Goal: Transaction & Acquisition: Download file/media

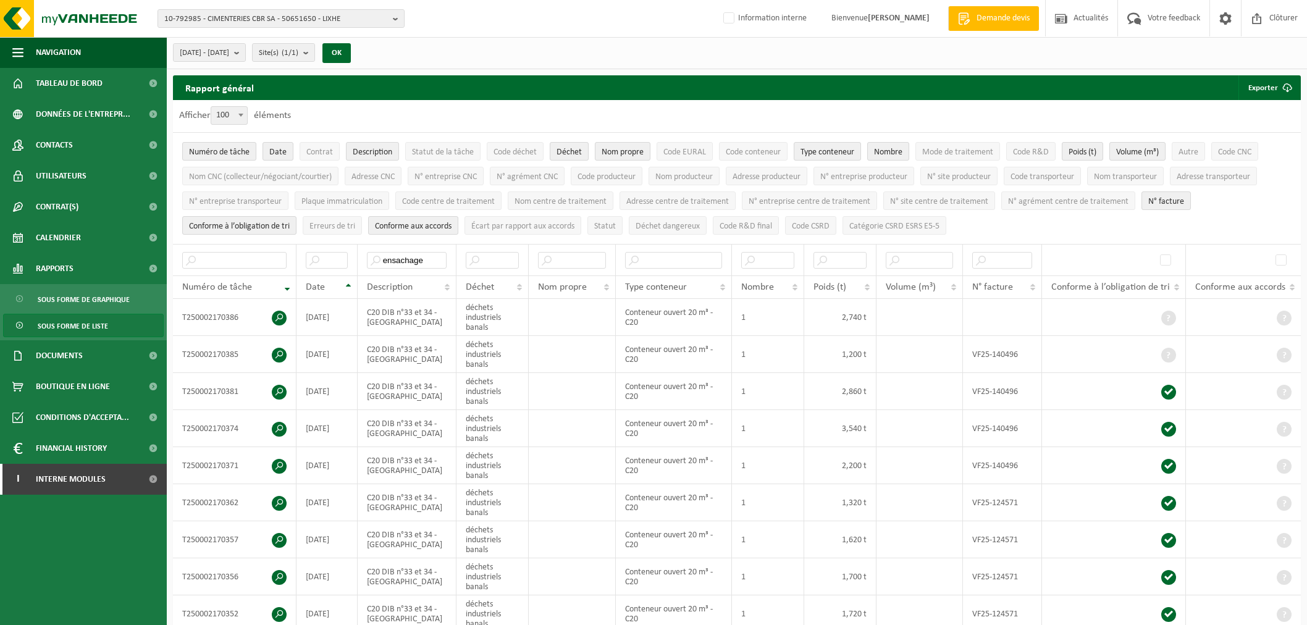
select select "100"
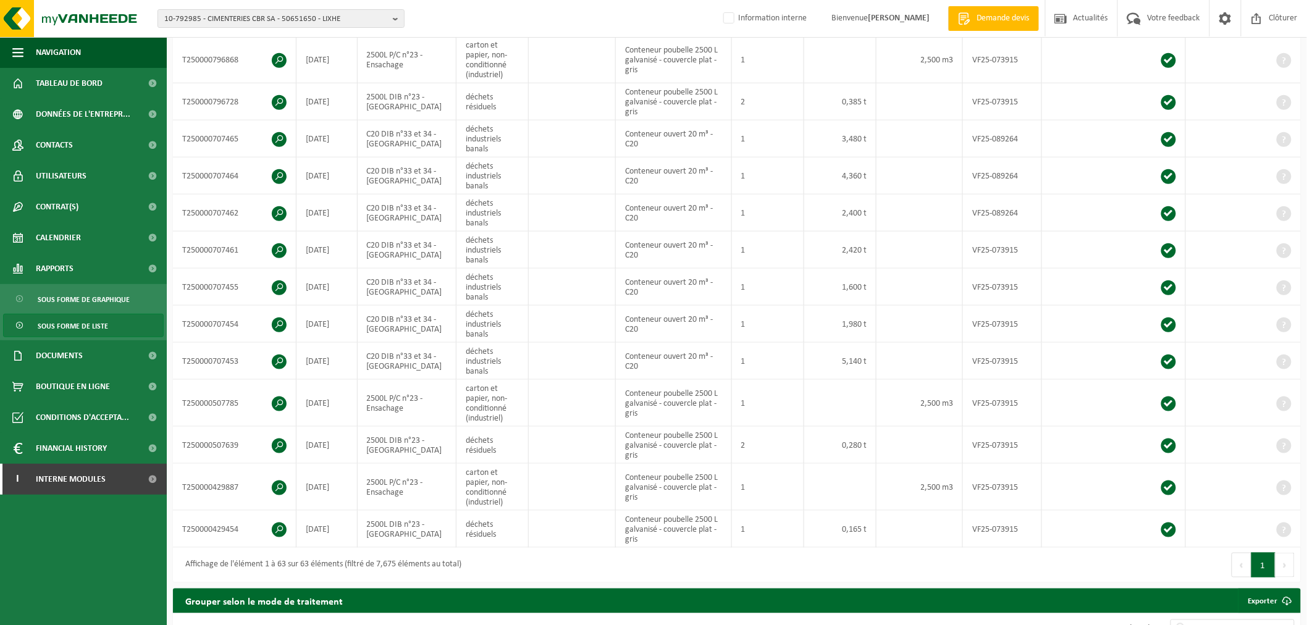
click at [270, 23] on span "10-792985 - CIMENTERIES CBR SA - 50651650 - LIXHE" at bounding box center [276, 19] width 224 height 19
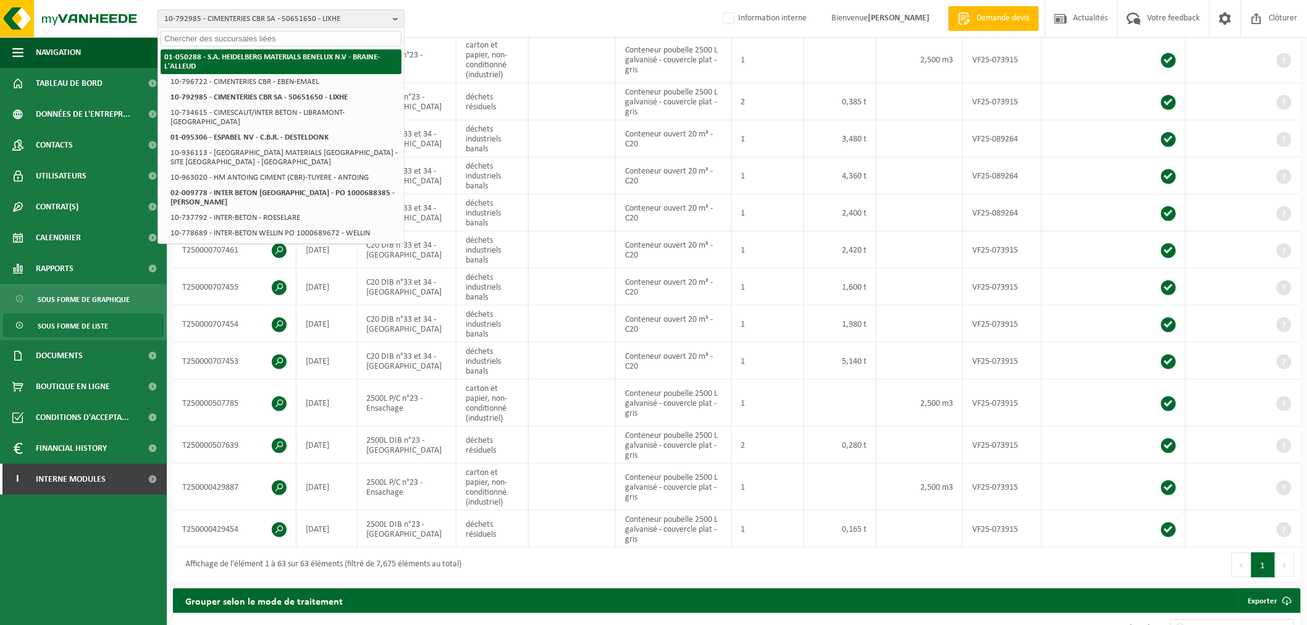
click at [270, 56] on strong "01-050288 - S.A. HEIDELBERG MATERIALS BENELUX N.V - BRAINE-L'ALLEUD" at bounding box center [272, 61] width 216 height 17
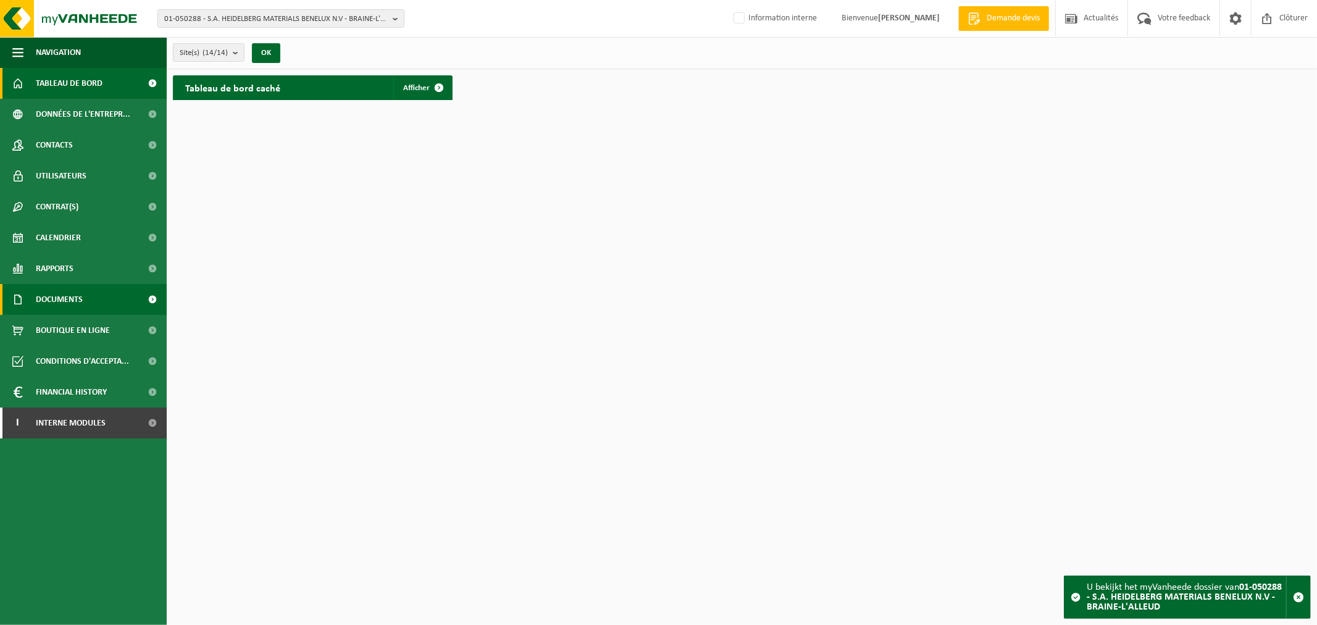
click at [78, 298] on span "Documents" at bounding box center [59, 299] width 47 height 31
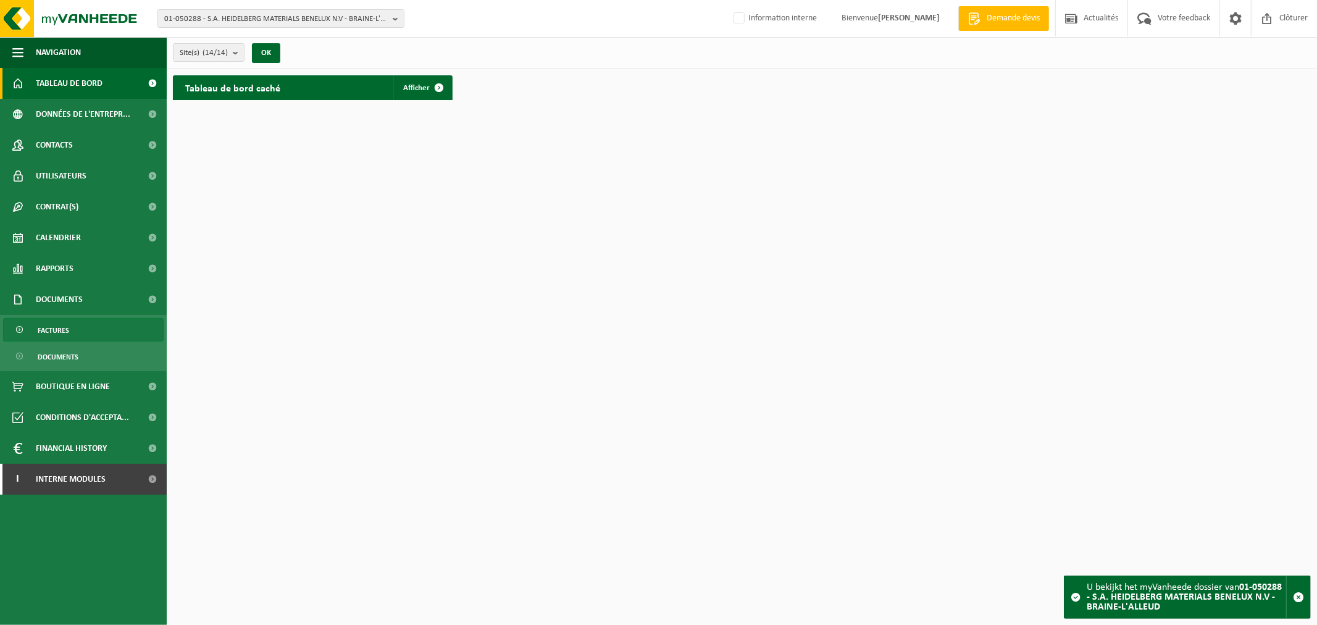
click at [72, 330] on link "Factures" at bounding box center [83, 329] width 161 height 23
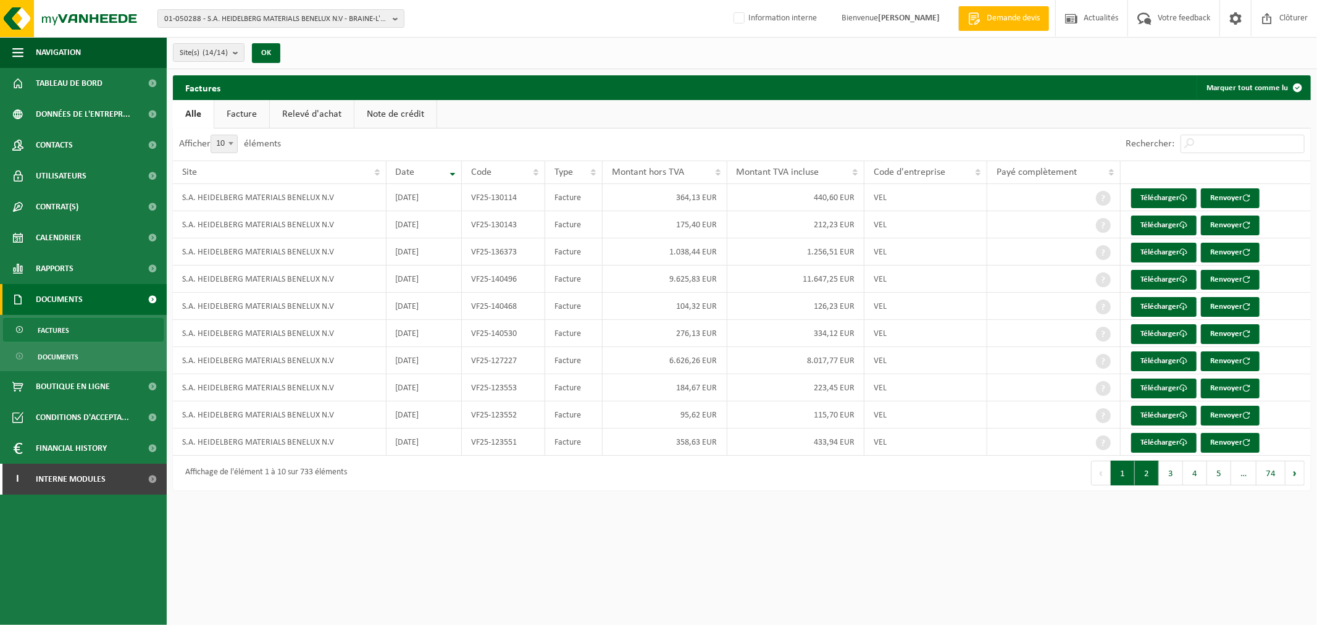
click at [1154, 476] on button "2" at bounding box center [1147, 473] width 24 height 25
click at [1172, 474] on button "3" at bounding box center [1171, 473] width 24 height 25
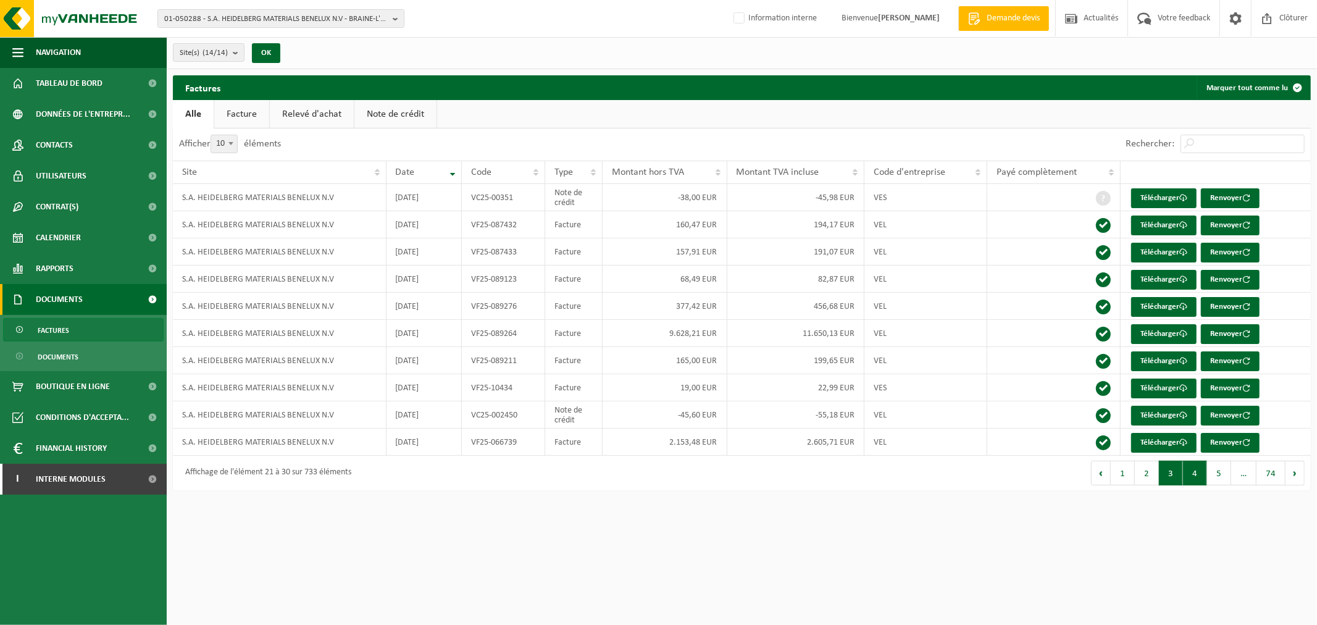
click at [1185, 471] on button "4" at bounding box center [1195, 473] width 24 height 25
click at [1155, 276] on link "Télécharger" at bounding box center [1163, 280] width 65 height 20
click at [1124, 472] on button "1" at bounding box center [1123, 473] width 24 height 25
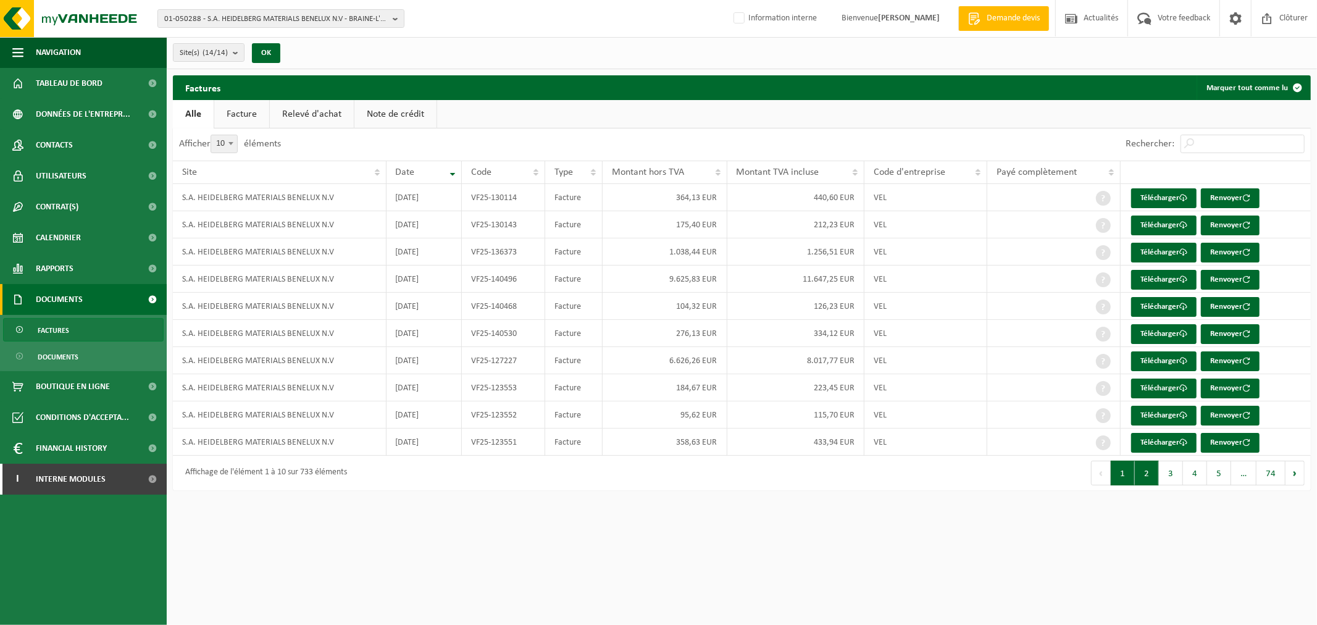
click at [1145, 471] on button "2" at bounding box center [1147, 473] width 24 height 25
click at [1170, 467] on button "3" at bounding box center [1171, 473] width 24 height 25
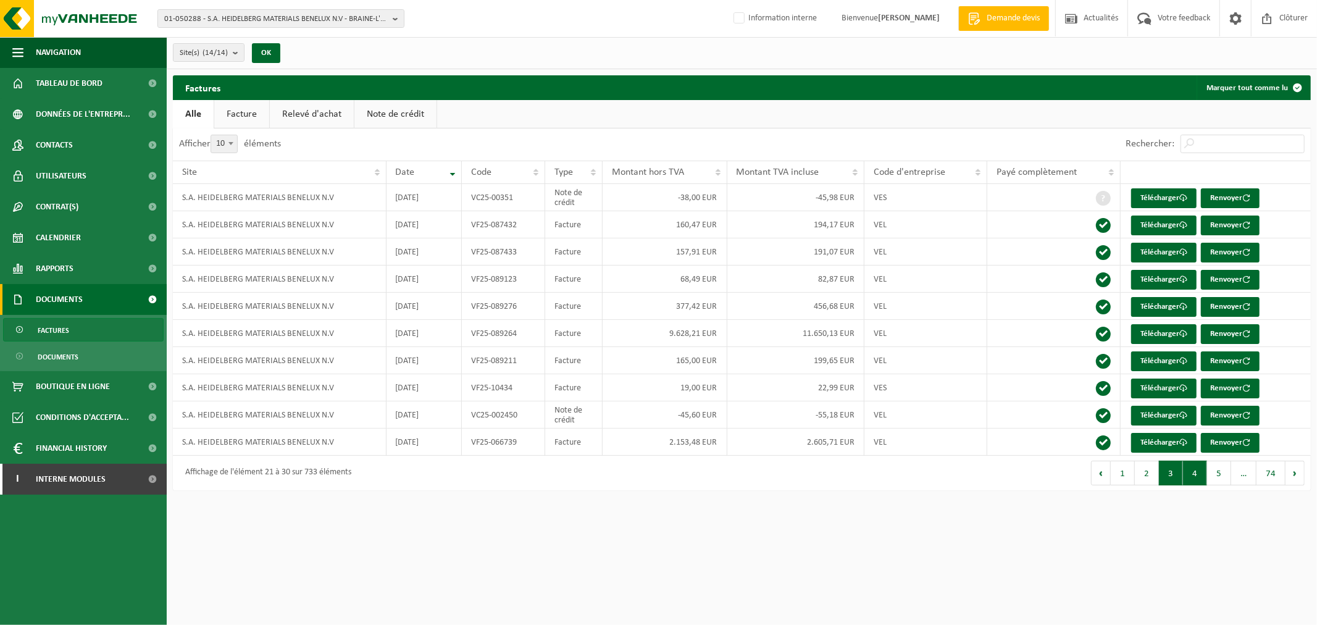
click at [1195, 465] on button "4" at bounding box center [1195, 473] width 24 height 25
click at [1219, 477] on button "5" at bounding box center [1219, 473] width 24 height 25
click at [1219, 477] on button "6" at bounding box center [1219, 473] width 24 height 25
click at [1223, 477] on button "7" at bounding box center [1219, 473] width 24 height 25
click at [1226, 476] on button "8" at bounding box center [1219, 473] width 24 height 25
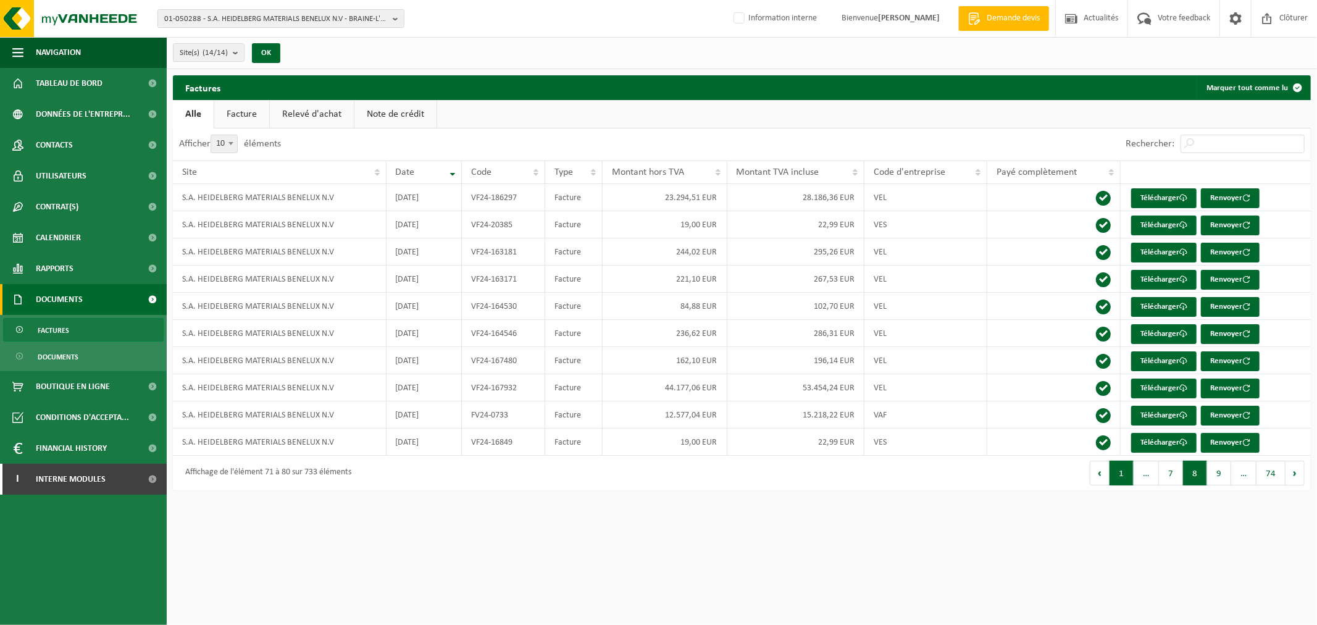
click at [1119, 471] on button "1" at bounding box center [1122, 473] width 24 height 25
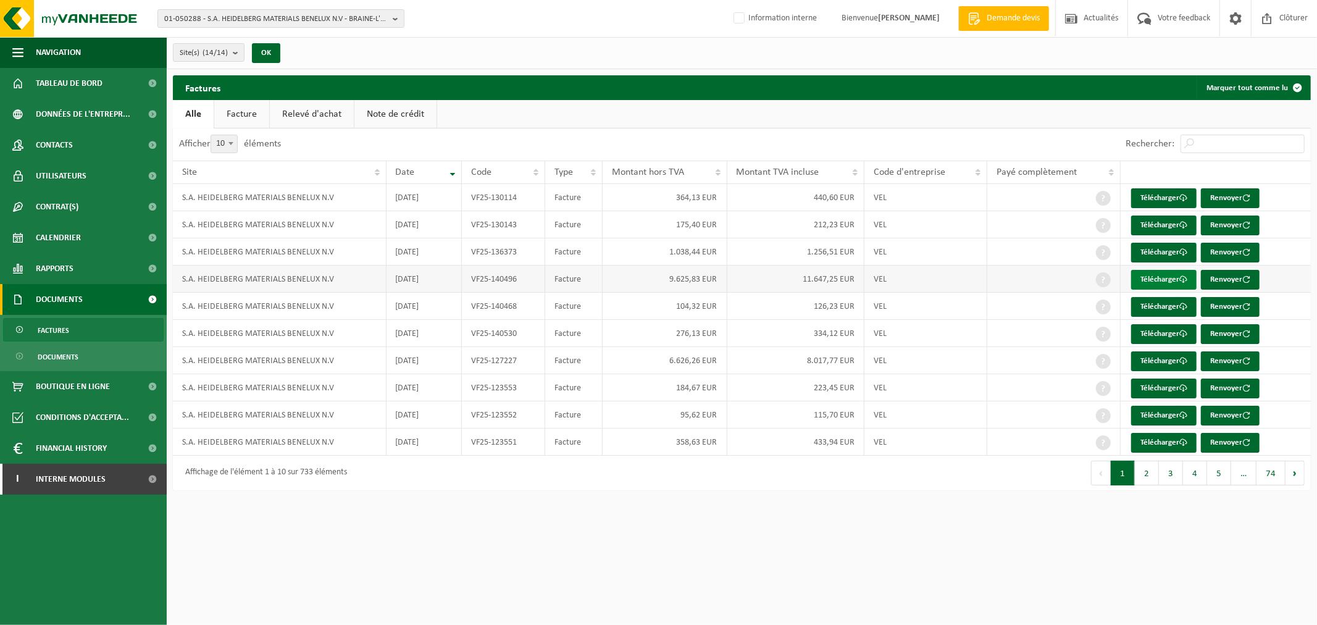
click at [1154, 275] on link "Télécharger" at bounding box center [1163, 280] width 65 height 20
click at [1170, 472] on button "3" at bounding box center [1171, 473] width 24 height 25
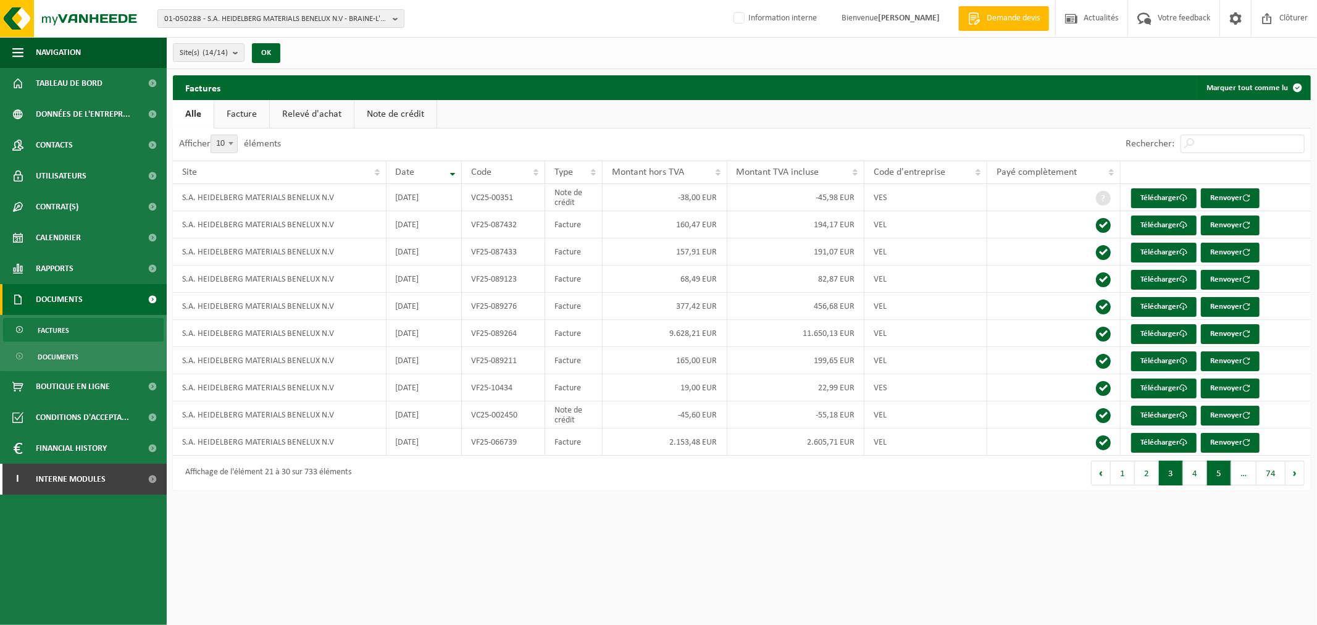
click at [1220, 474] on button "5" at bounding box center [1219, 473] width 24 height 25
click at [1220, 474] on button "6" at bounding box center [1219, 473] width 24 height 25
click at [1162, 193] on link "Télécharger" at bounding box center [1163, 198] width 65 height 20
